Goal: Use online tool/utility: Utilize a website feature to perform a specific function

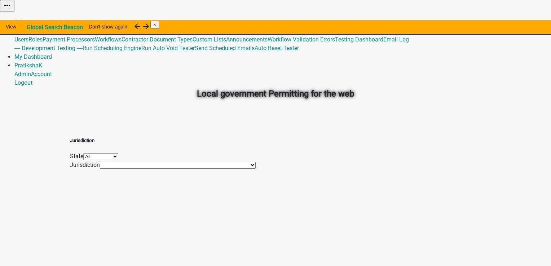
click at [31, 19] on link "Admin" at bounding box center [22, 22] width 17 height 7
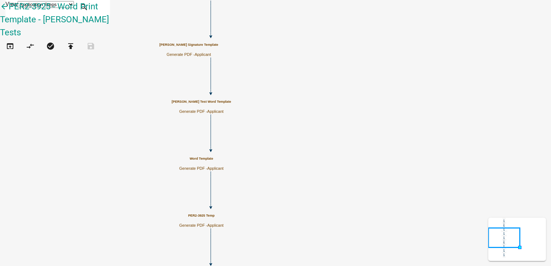
click at [218, 52] on p "Generate PDF - Applicant" at bounding box center [188, 54] width 59 height 5
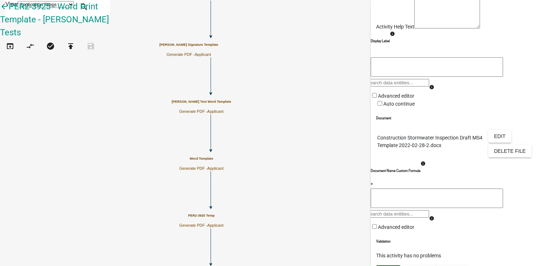
scroll to position [108, 0]
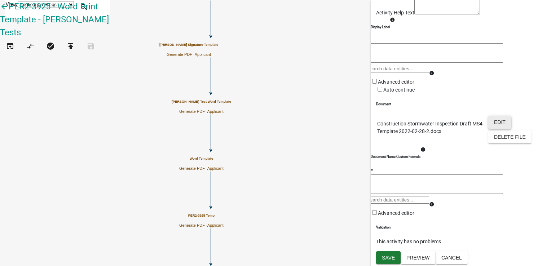
click at [498, 129] on button "Edit" at bounding box center [499, 122] width 23 height 13
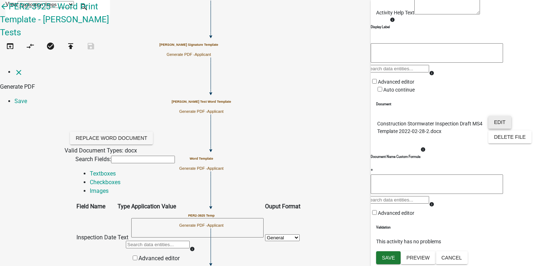
scroll to position [386, 0]
click at [15, 68] on icon "close" at bounding box center [18, 72] width 9 height 9
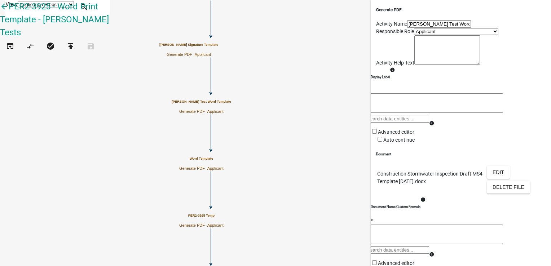
scroll to position [143, 0]
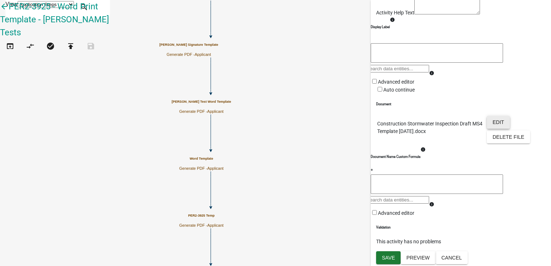
click at [487, 116] on button "Edit" at bounding box center [497, 122] width 23 height 13
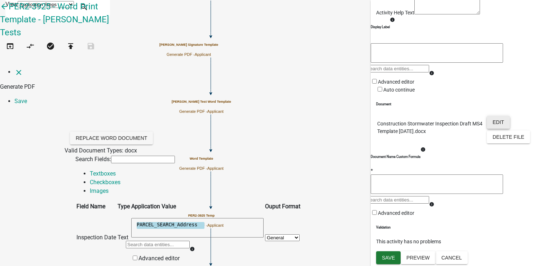
scroll to position [0, 0]
click at [14, 68] on icon "close" at bounding box center [18, 72] width 9 height 9
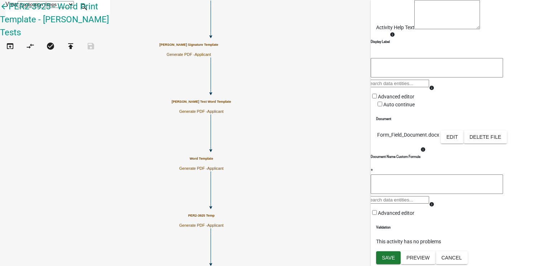
scroll to position [128, 0]
click at [463, 130] on button "Edit" at bounding box center [451, 136] width 23 height 13
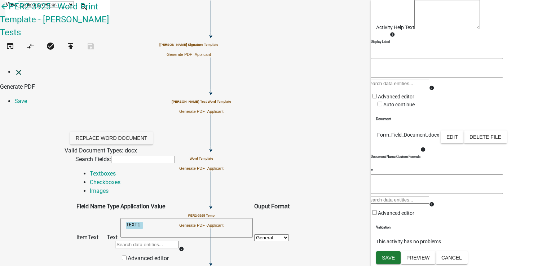
click at [14, 68] on icon "close" at bounding box center [18, 72] width 9 height 9
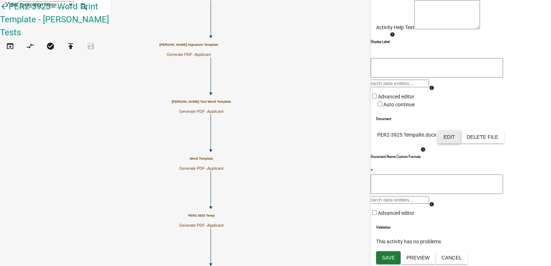
click at [460, 130] on button "Edit" at bounding box center [448, 136] width 23 height 13
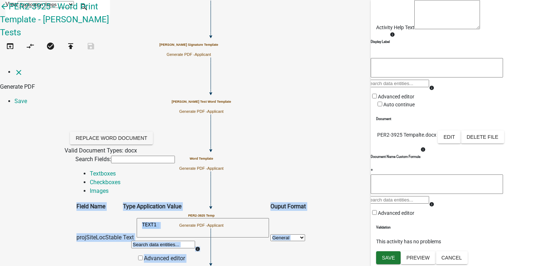
scroll to position [533, 0]
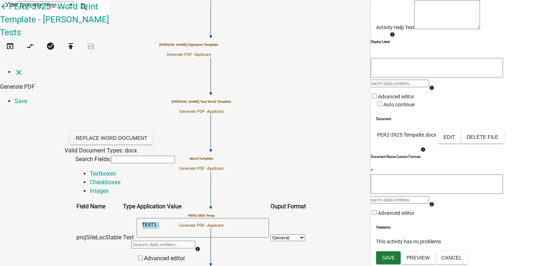
click at [14, 68] on icon "close" at bounding box center [18, 72] width 9 height 9
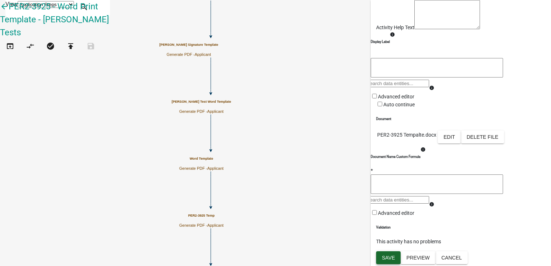
click at [386, 255] on span "Save" at bounding box center [388, 258] width 13 height 6
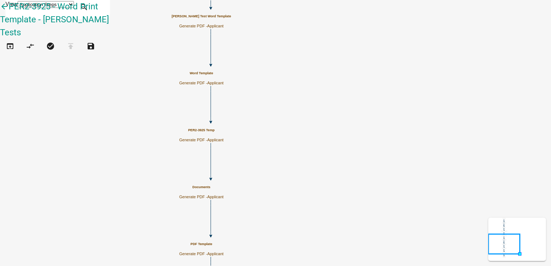
scroll to position [0, 0]
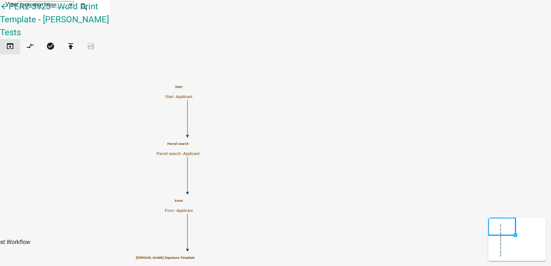
click at [14, 42] on icon "open_in_browser" at bounding box center [10, 47] width 9 height 10
